Goal: Communication & Community: Answer question/provide support

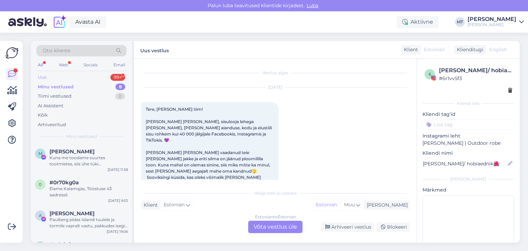
scroll to position [14, 0]
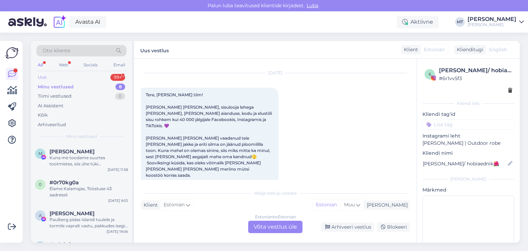
click at [56, 78] on div "Uus 99+" at bounding box center [81, 78] width 90 height 10
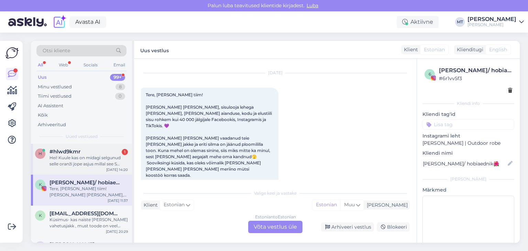
click at [64, 160] on div "Hei! Kuule kas on midagi selgunud selle oranži jope asjus millal see S suurus t…" at bounding box center [89, 161] width 78 height 12
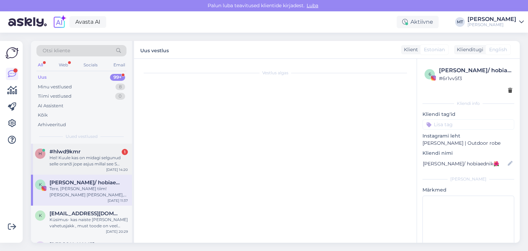
scroll to position [0, 0]
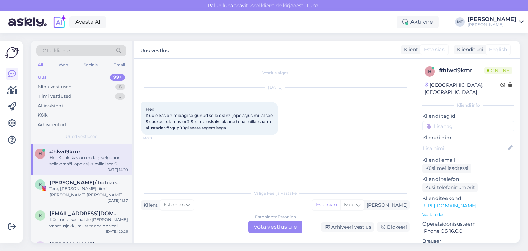
click at [267, 227] on div "Estonian to Estonian Võta vestlus üle" at bounding box center [275, 227] width 54 height 12
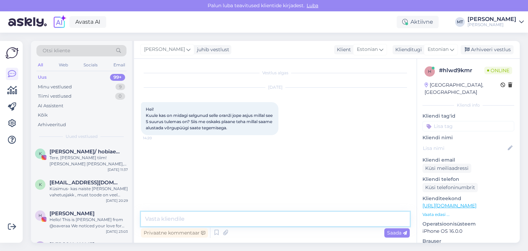
click at [171, 219] on textarea at bounding box center [275, 219] width 269 height 14
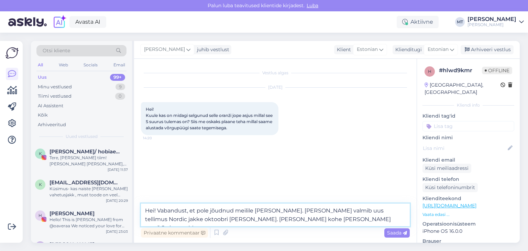
type textarea "Hei! Vabandust, et pole jõudnud meilile [PERSON_NAME]. [PERSON_NAME] valmib uus…"
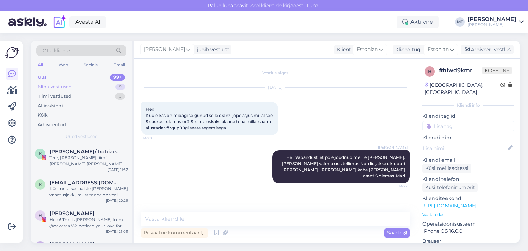
click at [69, 88] on div "Minu vestlused" at bounding box center [55, 87] width 34 height 7
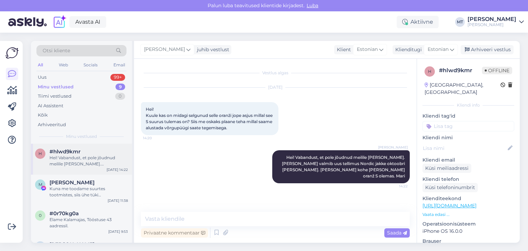
click at [64, 155] on div "Hei! Vabandust, et pole jõudnud meilile [PERSON_NAME]. [PERSON_NAME] valmib uus…" at bounding box center [89, 161] width 78 height 12
click at [66, 186] on div "Kuna me toodame suurtes tootmistes, siis ühe tüki [PERSON_NAME] saa toote. Peam…" at bounding box center [89, 192] width 78 height 12
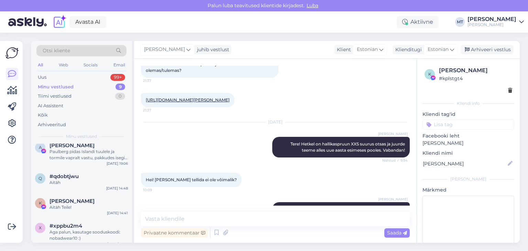
scroll to position [103, 0]
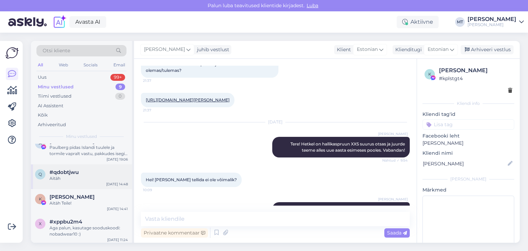
click at [69, 175] on span "#qdobtjwu" at bounding box center [64, 172] width 29 height 6
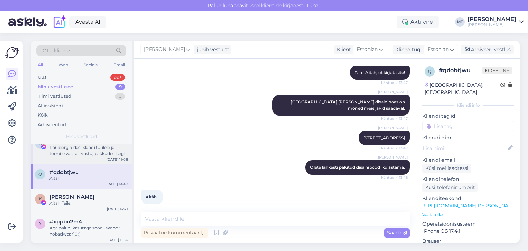
scroll to position [0, 0]
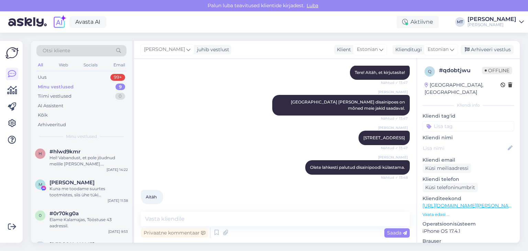
click at [60, 86] on div "Minu vestlused" at bounding box center [56, 87] width 36 height 7
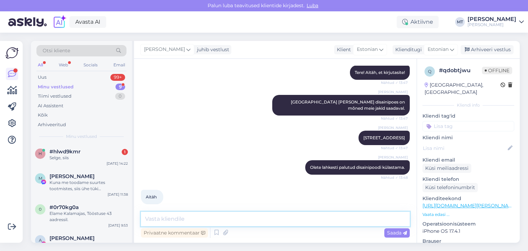
click at [171, 220] on textarea at bounding box center [275, 219] width 269 height 14
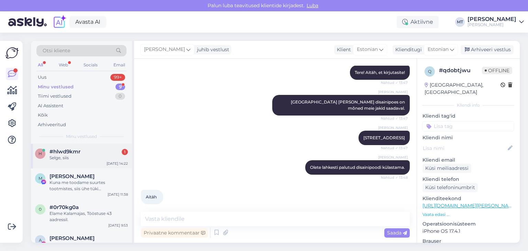
click at [68, 158] on div "Selge, siis" at bounding box center [89, 158] width 78 height 6
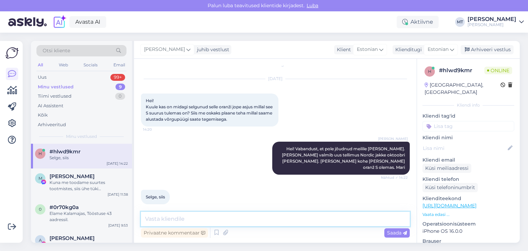
click at [176, 219] on textarea at bounding box center [275, 219] width 269 height 14
type textarea "Loodan, et jaksad oodata ja vahepeal ära ei külmu. :)"
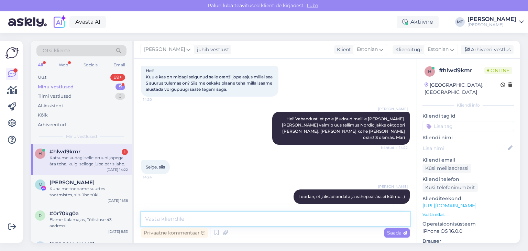
scroll to position [74, 0]
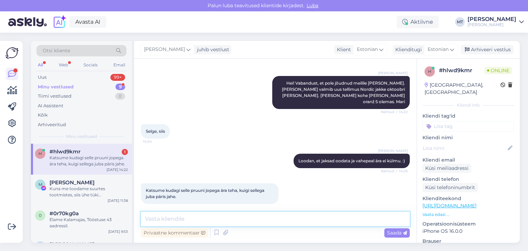
click at [175, 219] on textarea at bounding box center [275, 219] width 269 height 14
type textarea "Jaa, nõus, sellega hakkab külm"
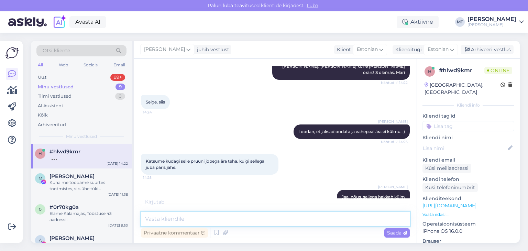
click at [163, 222] on textarea at bounding box center [275, 219] width 269 height 14
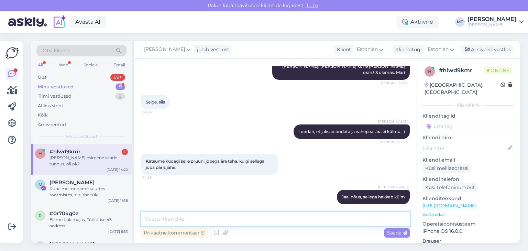
scroll to position [133, 0]
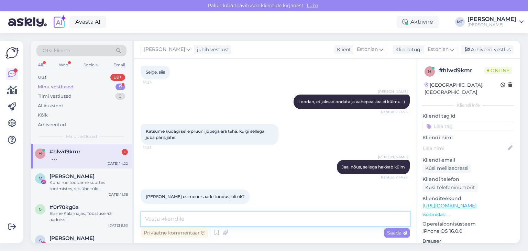
click at [168, 222] on textarea at bounding box center [275, 219] width 269 height 14
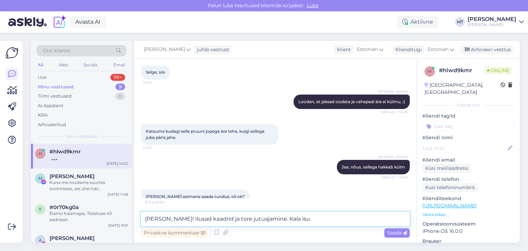
scroll to position [163, 0]
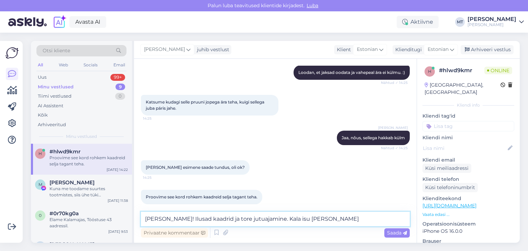
type textarea "[PERSON_NAME]! Ilusad kaadrid ja tore jutuajamine. Kala isu [PERSON_NAME]"
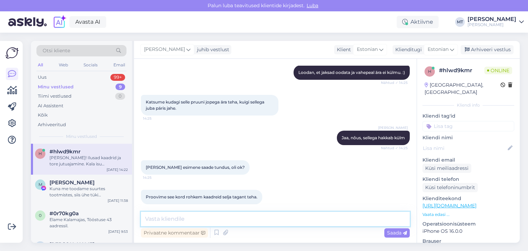
scroll to position [198, 0]
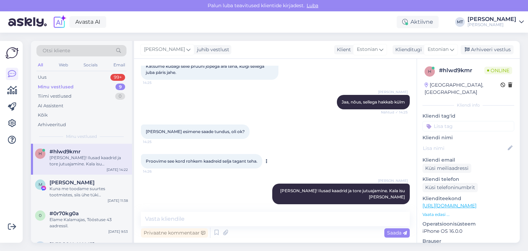
click at [267, 159] on icon at bounding box center [267, 161] width 2 height 4
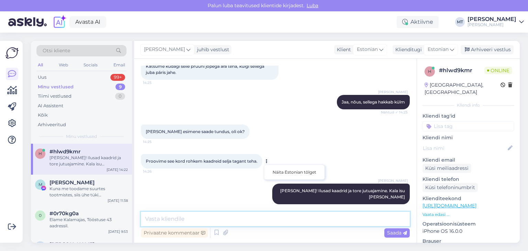
click at [208, 223] on textarea at bounding box center [275, 219] width 269 height 14
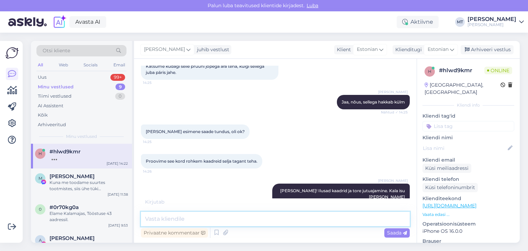
click at [173, 221] on textarea at bounding box center [275, 219] width 269 height 14
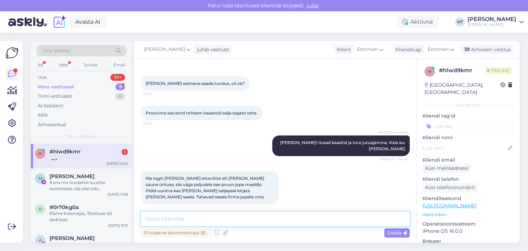
click at [173, 220] on textarea at bounding box center [275, 219] width 269 height 14
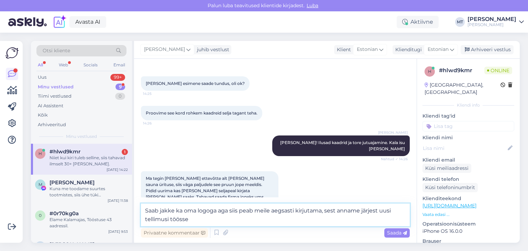
scroll to position [285, 0]
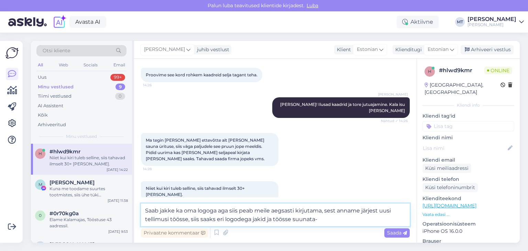
click at [220, 213] on textarea "Saab jakke ka oma logoga aga siis peab meile aegsasti kirjutama, sest anname jä…" at bounding box center [275, 215] width 269 height 23
click at [246, 212] on textarea "Saab jakke ka oma logoga, pole probeemi. Aga siis peab meile aegsasti kirjutama…" at bounding box center [275, 215] width 269 height 23
click at [328, 220] on textarea "Saab jakke ka oma logoga, pole probleemi. Aga siis peab meile aegsasti kirjutam…" at bounding box center [275, 215] width 269 height 23
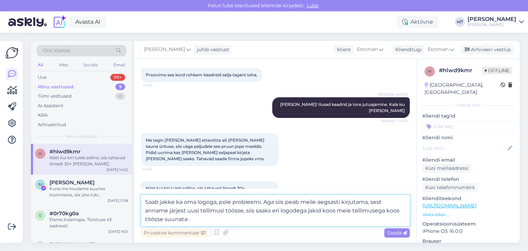
click at [196, 216] on textarea "Saab jakke ka oma logoga, pole probleemi. Aga siis peab meile aegsasti kirjutam…" at bounding box center [275, 210] width 269 height 31
type textarea "Saab jakke ka oma logoga, pole probleemi. Aga siis peab meile aegsasti kirjutam…"
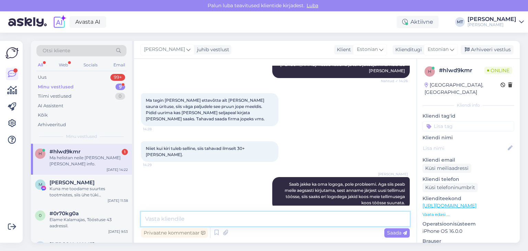
scroll to position [354, 0]
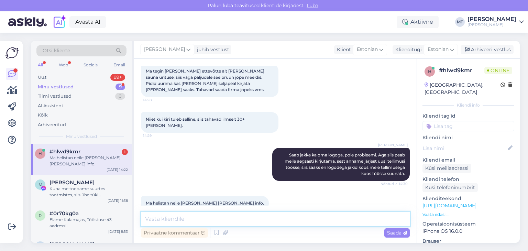
click at [205, 217] on textarea at bounding box center [275, 219] width 269 height 14
type textarea "Teeme nii! Tänud Sulle!"
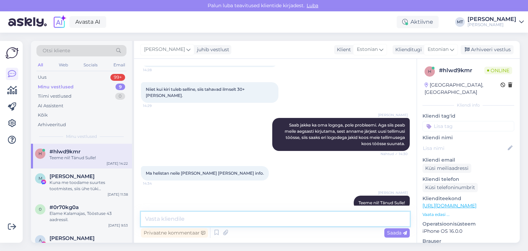
click at [160, 222] on textarea at bounding box center [275, 219] width 269 height 14
click at [213, 220] on textarea "las kirjutavad [PERSON_NAME] [EMAIL_ADDRESS][DOMAIN_NAME]" at bounding box center [275, 219] width 269 height 14
click at [147, 220] on textarea "las kirjutavad oma soovi meilile [EMAIL_ADDRESS][DOMAIN_NAME]" at bounding box center [275, 219] width 269 height 14
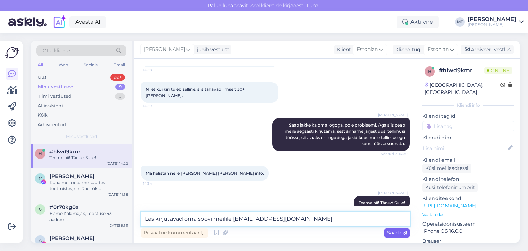
type textarea "Las kirjutavad oma soovi meilile [EMAIL_ADDRESS][DOMAIN_NAME]"
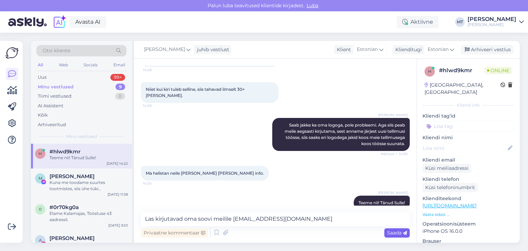
click at [392, 231] on span "Saada" at bounding box center [397, 233] width 20 height 6
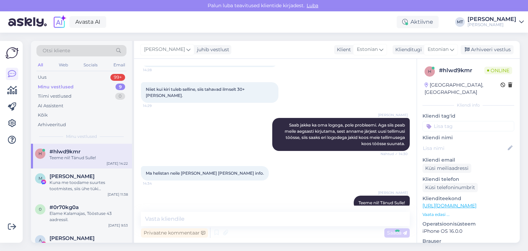
scroll to position [413, 0]
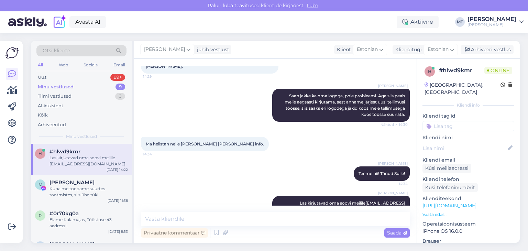
click at [64, 87] on div "Minu vestlused" at bounding box center [56, 87] width 36 height 7
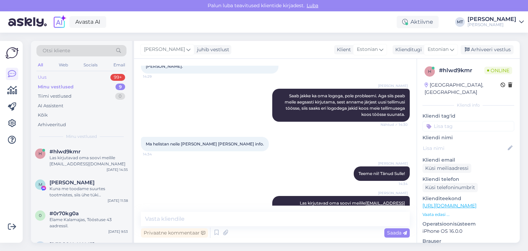
click at [47, 78] on div "Uus 99+" at bounding box center [81, 78] width 90 height 10
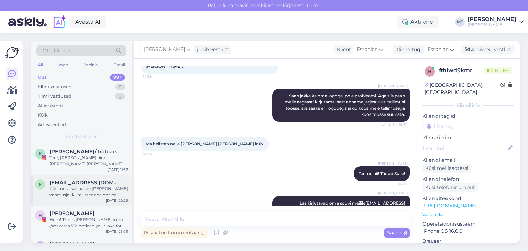
click at [92, 188] on div "Küsimus- kas naiste [PERSON_NAME] vahetusjakk , must toode on veel millalgi lat…" at bounding box center [89, 192] width 78 height 12
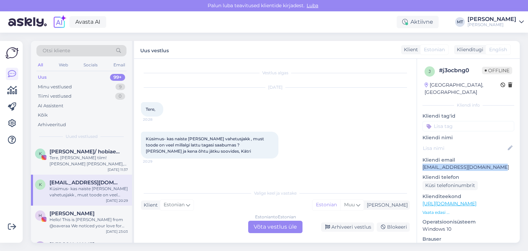
drag, startPoint x: 495, startPoint y: 160, endPoint x: 424, endPoint y: 160, distance: 71.5
click at [424, 164] on p "[EMAIL_ADDRESS][DOMAIN_NAME]" at bounding box center [469, 167] width 92 height 7
copy p "[EMAIL_ADDRESS][DOMAIN_NAME]"
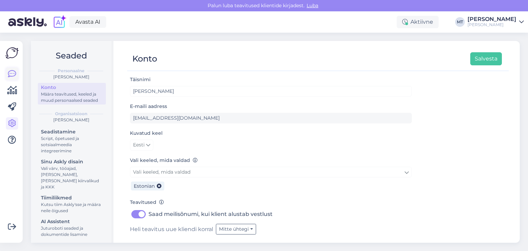
click at [14, 73] on icon at bounding box center [12, 74] width 8 height 8
